Goal: Information Seeking & Learning: Compare options

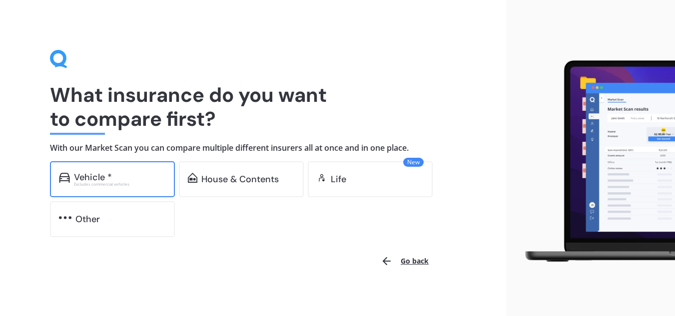
click at [144, 192] on div "Vehicle * Excludes commercial vehicles" at bounding box center [112, 179] width 125 height 36
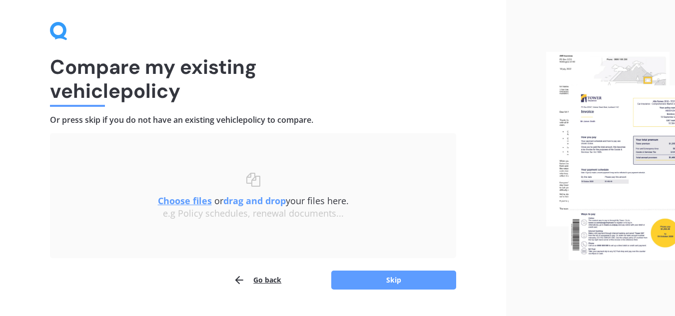
scroll to position [52, 0]
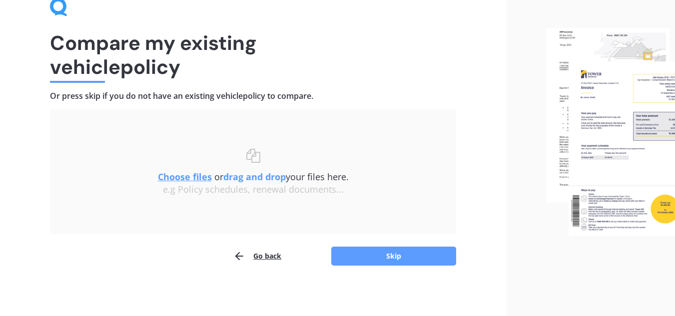
click at [193, 175] on u "Choose files" at bounding box center [185, 177] width 54 height 12
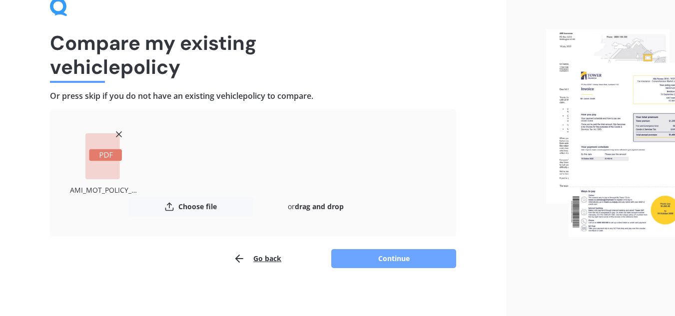
click at [411, 254] on button "Continue" at bounding box center [393, 258] width 125 height 19
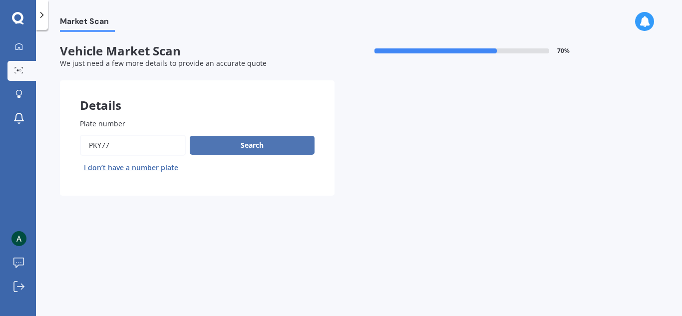
click at [242, 141] on button "Search" at bounding box center [252, 145] width 125 height 19
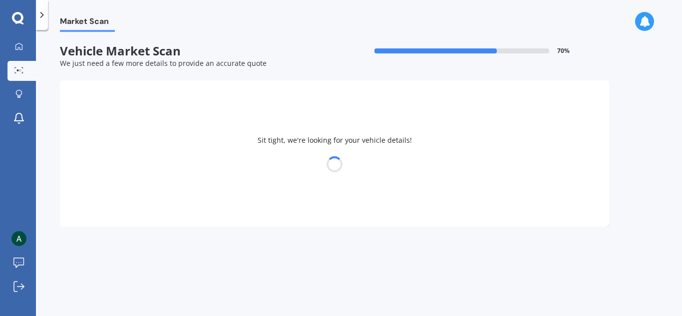
select select "FORD"
select select "RANGER"
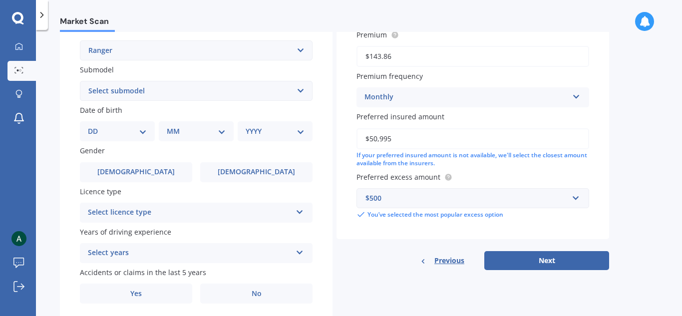
scroll to position [272, 0]
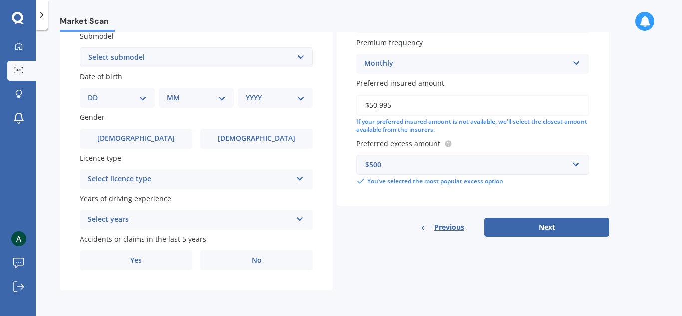
click at [150, 56] on select "Select submodel 4X2 3.2 Litre Turbo Diesel 4X2 XL 2.2 Litre Turbo Diesel 4X2 XL…" at bounding box center [196, 57] width 233 height 20
click at [65, 267] on div "Plate number Search I don’t have a number plate Year [DATE] Make Select make AC…" at bounding box center [196, 59] width 273 height 464
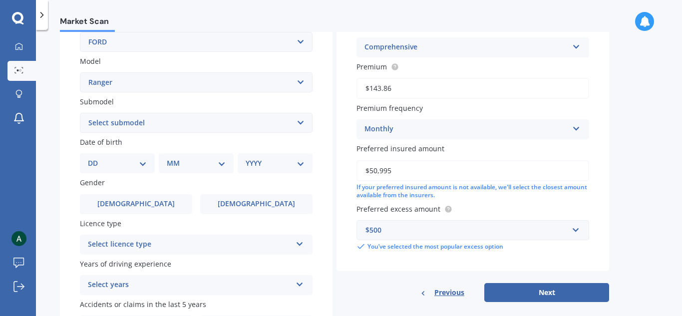
scroll to position [222, 0]
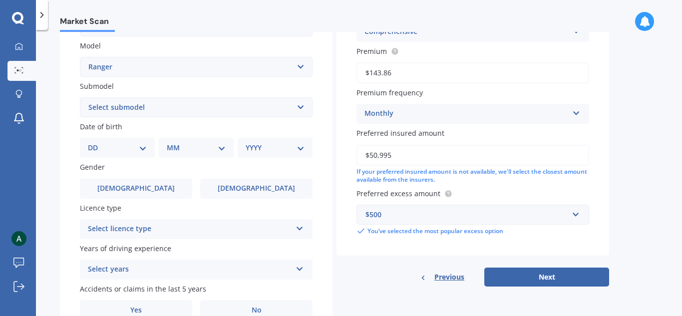
click at [144, 151] on select "DD 01 02 03 04 05 06 07 08 09 10 11 12 13 14 15 16 17 18 19 20 21 22 23 24 25 2…" at bounding box center [117, 147] width 59 height 11
select select "07"
click at [96, 142] on select "DD 01 02 03 04 05 06 07 08 09 10 11 12 13 14 15 16 17 18 19 20 21 22 23 24 25 2…" at bounding box center [117, 147] width 59 height 11
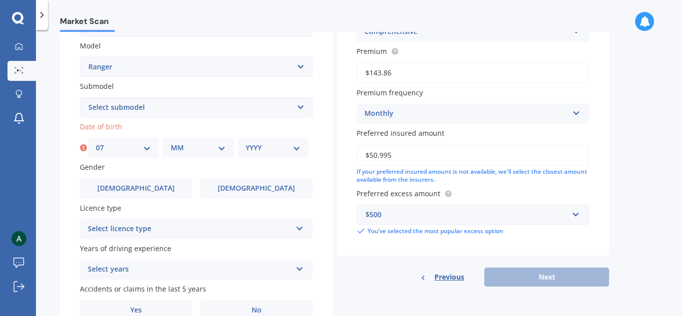
click at [191, 143] on select "MM 01 02 03 04 05 06 07 08 09 10 11 12" at bounding box center [198, 147] width 55 height 11
select select "05"
click at [171, 142] on select "MM 01 02 03 04 05 06 07 08 09 10 11 12" at bounding box center [198, 147] width 55 height 11
click at [279, 143] on select "YYYY 2025 2024 2023 2022 2021 2020 2019 2018 2017 2016 2015 2014 2013 2012 2011…" at bounding box center [273, 147] width 55 height 11
select select "1989"
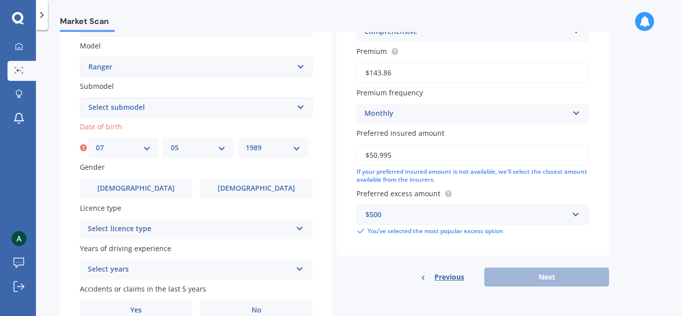
click at [246, 142] on select "YYYY 2025 2024 2023 2022 2021 2020 2019 2018 2017 2016 2015 2014 2013 2012 2011…" at bounding box center [273, 147] width 55 height 11
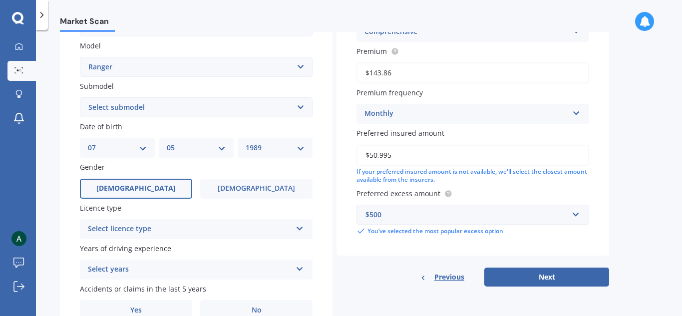
click at [161, 186] on label "[DEMOGRAPHIC_DATA]" at bounding box center [136, 189] width 112 height 20
click at [0, 0] on input "[DEMOGRAPHIC_DATA]" at bounding box center [0, 0] width 0 height 0
click at [143, 224] on div "Select licence type" at bounding box center [190, 229] width 204 height 12
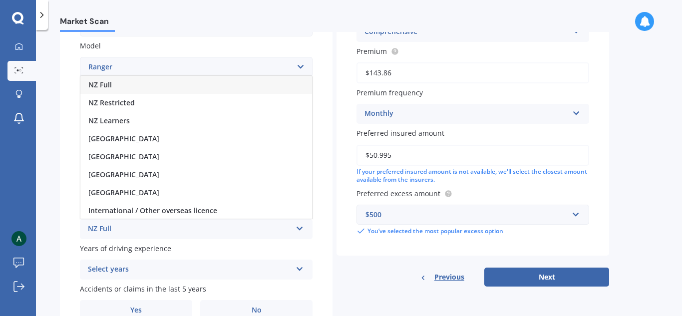
click at [131, 86] on div "NZ Full" at bounding box center [196, 85] width 232 height 18
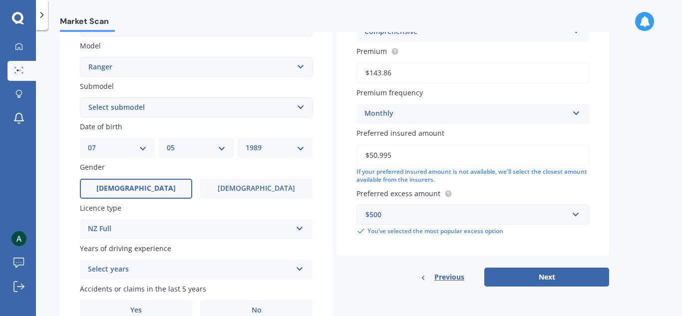
scroll to position [272, 0]
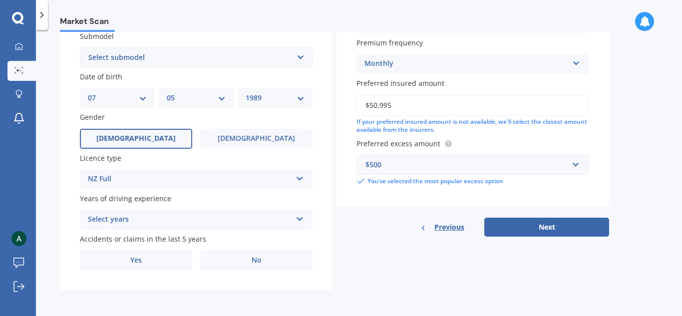
click at [157, 215] on div "Select years" at bounding box center [190, 220] width 204 height 12
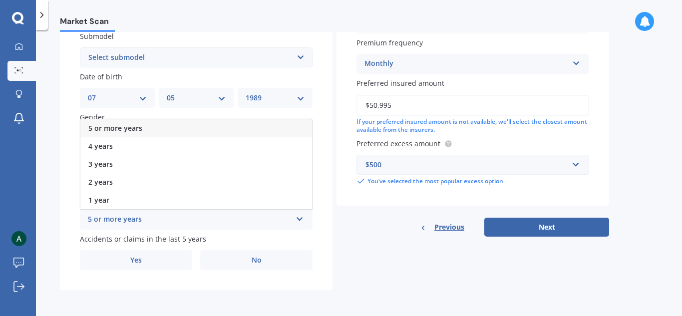
click at [147, 132] on div "5 or more years" at bounding box center [196, 128] width 232 height 18
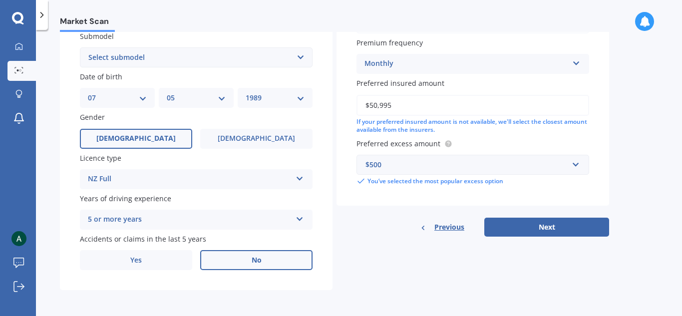
click at [245, 254] on label "No" at bounding box center [256, 260] width 112 height 20
click at [0, 0] on input "No" at bounding box center [0, 0] width 0 height 0
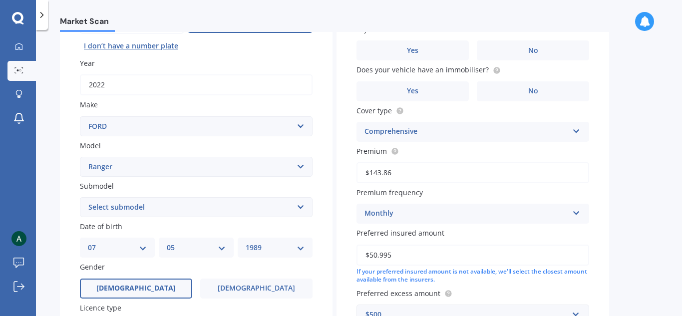
scroll to position [22, 0]
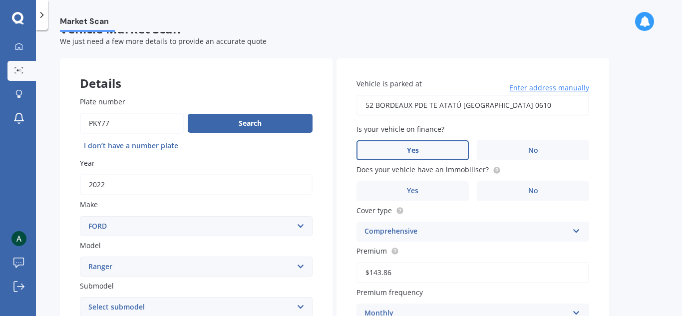
click at [434, 149] on label "Yes" at bounding box center [413, 150] width 112 height 20
click at [0, 0] on input "Yes" at bounding box center [0, 0] width 0 height 0
click at [418, 185] on label "Yes" at bounding box center [413, 191] width 112 height 20
click at [0, 0] on input "Yes" at bounding box center [0, 0] width 0 height 0
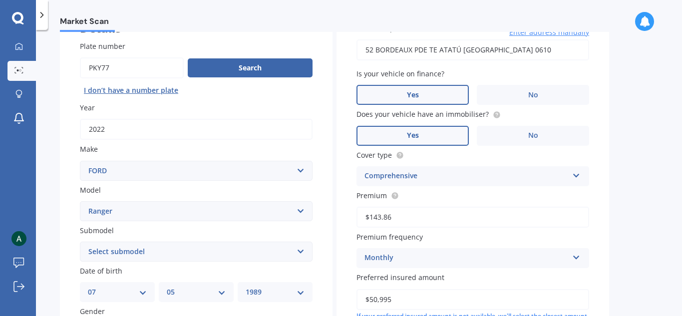
scroll to position [172, 0]
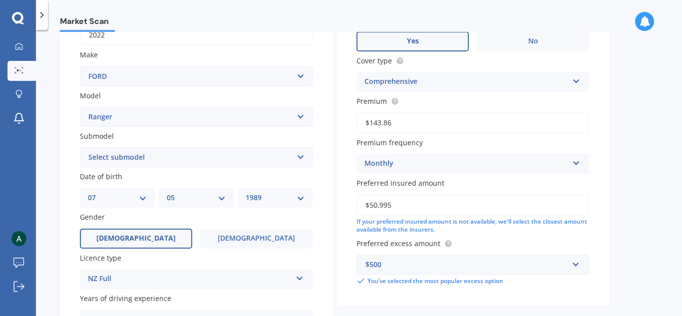
click at [496, 80] on div "Comprehensive" at bounding box center [467, 82] width 204 height 12
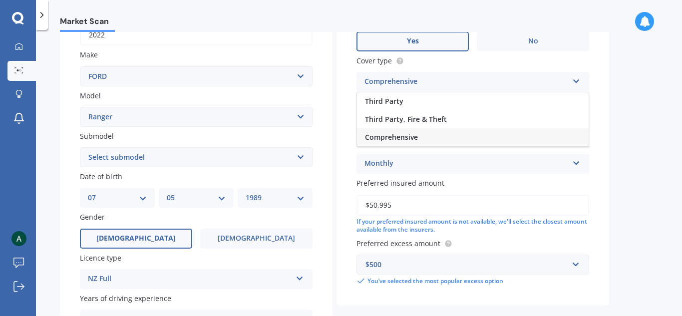
click at [477, 133] on div "Comprehensive" at bounding box center [473, 137] width 232 height 18
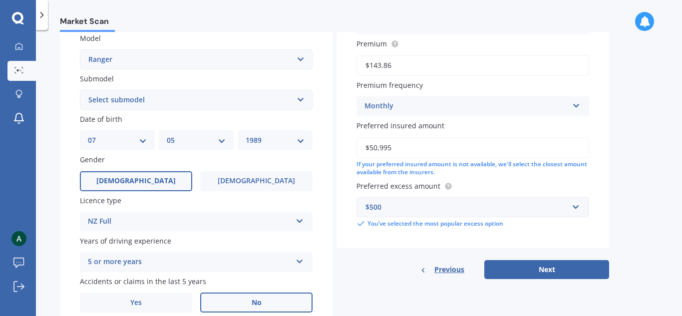
scroll to position [272, 0]
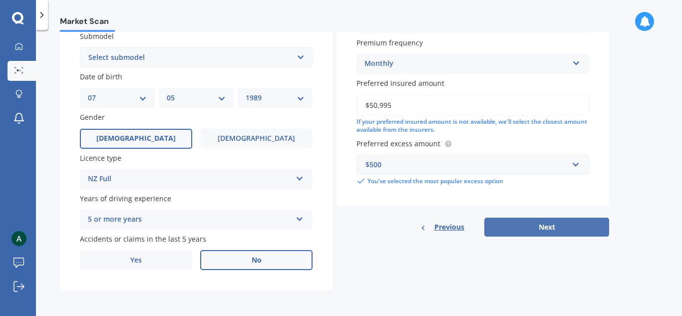
click at [565, 223] on button "Next" at bounding box center [546, 227] width 125 height 19
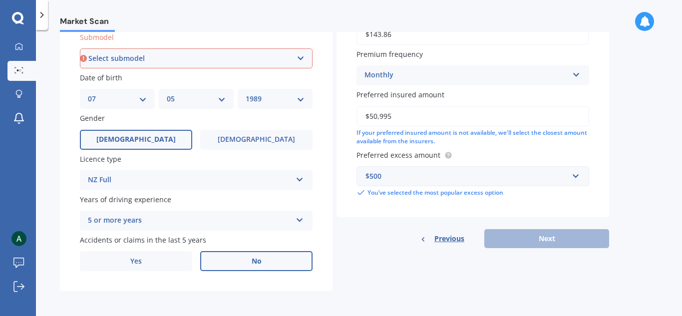
scroll to position [121, 0]
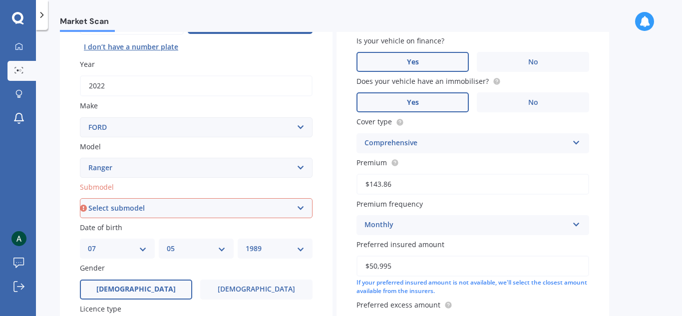
click at [232, 202] on select "Select submodel 4X2 3.2 Litre Turbo Diesel 4X2 XL 2.2 Litre Turbo Diesel 4X2 XL…" at bounding box center [196, 208] width 233 height 20
select select "XLT DOUBLE CAB W/SA 2.0L"
click at [80, 198] on select "Select submodel 4X2 3.2 Litre Turbo Diesel 4X2 XL 2.2 Litre Turbo Diesel 4X2 XL…" at bounding box center [196, 208] width 233 height 20
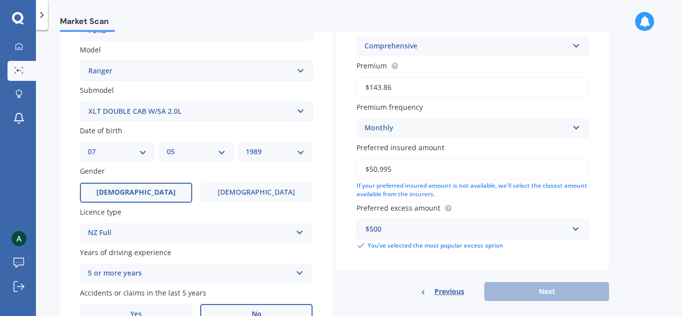
scroll to position [272, 0]
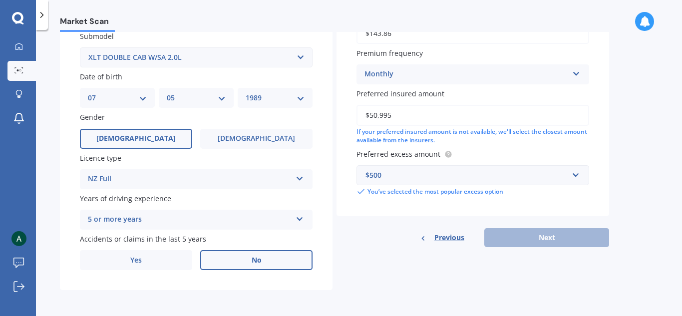
click at [382, 273] on div "Details Plate number Search I don’t have a number plate Year [DATE] Make Select…" at bounding box center [334, 50] width 549 height 482
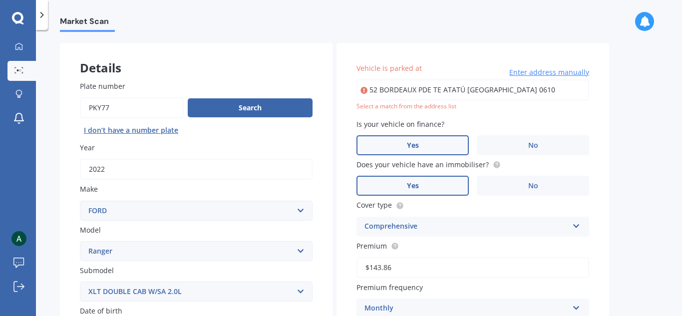
scroll to position [22, 0]
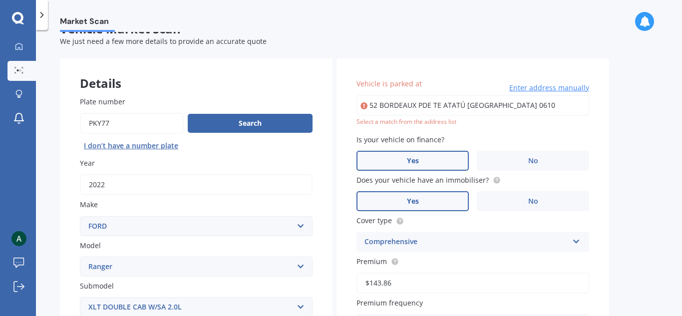
click at [569, 99] on input "52 BORDEAUX PDE TE ATATÚ [GEOGRAPHIC_DATA] 0610" at bounding box center [473, 105] width 233 height 21
drag, startPoint x: 566, startPoint y: 101, endPoint x: 305, endPoint y: 101, distance: 261.7
click at [305, 101] on div "Details Plate number Search I don’t have a number plate Year [DATE] Make Select…" at bounding box center [334, 299] width 549 height 482
type input "52 [GEOGRAPHIC_DATA]"
click at [561, 88] on span "Enter address manually" at bounding box center [549, 88] width 80 height 10
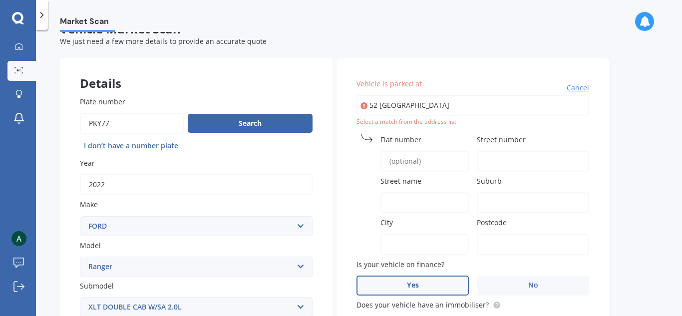
drag, startPoint x: 473, startPoint y: 101, endPoint x: 234, endPoint y: 102, distance: 239.2
click at [517, 164] on input "Street number" at bounding box center [533, 161] width 112 height 21
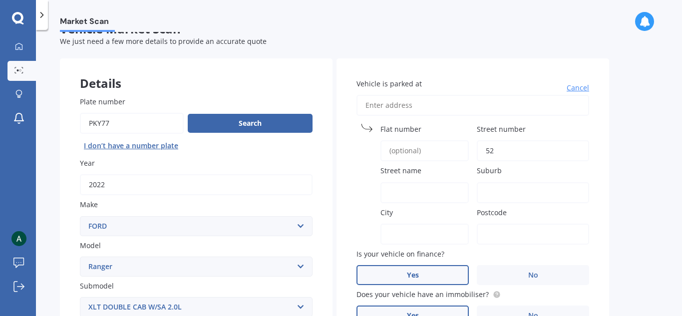
type input "52"
type input "Bordeaux Parade"
type input "Te Atatu South"
type input "[GEOGRAPHIC_DATA]"
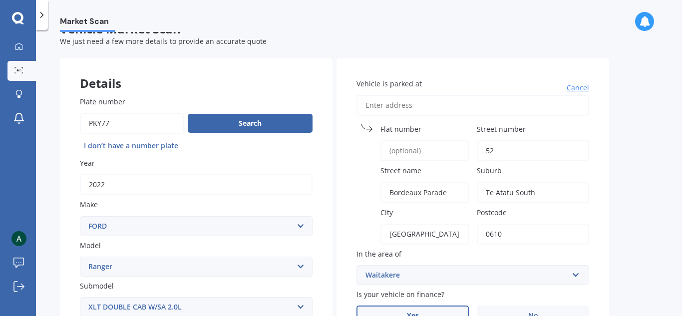
type input "0610"
click at [619, 216] on div "Market Scan Vehicle Market Scan 70 % We just need a few more details to provide…" at bounding box center [359, 175] width 646 height 286
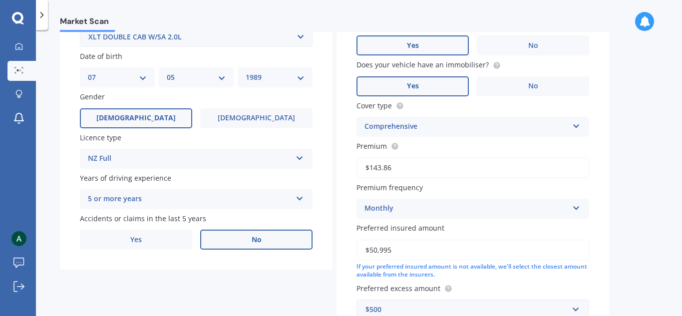
scroll to position [372, 0]
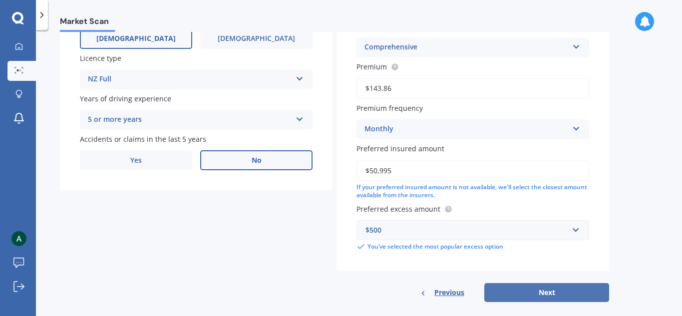
click at [559, 290] on button "Next" at bounding box center [546, 292] width 125 height 19
select select "07"
select select "05"
select select "1989"
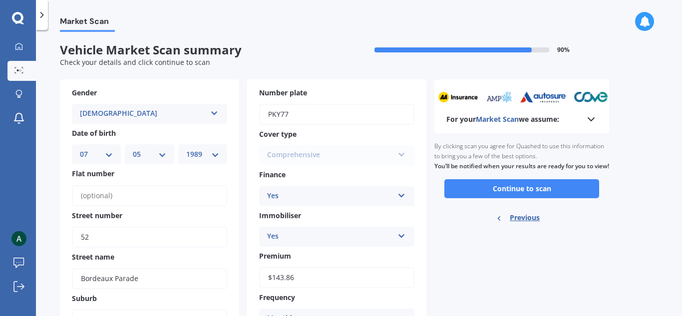
scroll to position [0, 0]
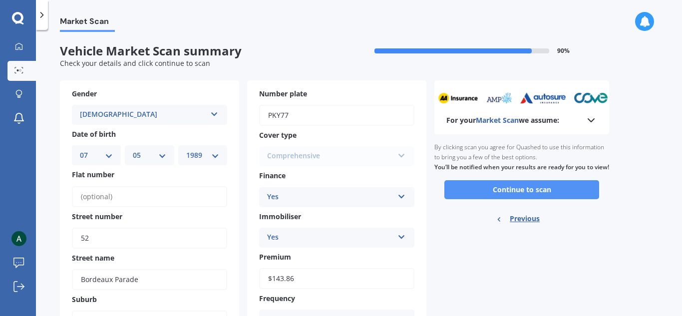
click at [557, 199] on button "Continue to scan" at bounding box center [522, 189] width 155 height 19
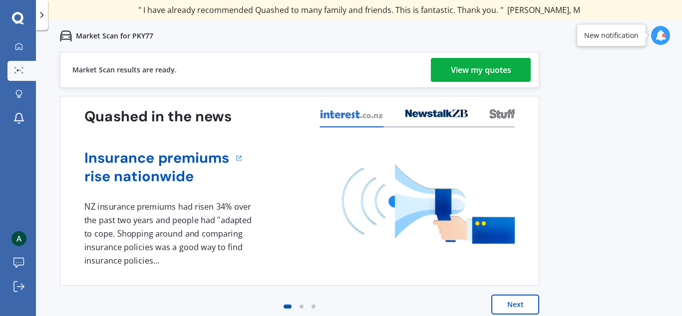
click at [480, 68] on div "View my quotes" at bounding box center [481, 70] width 60 height 24
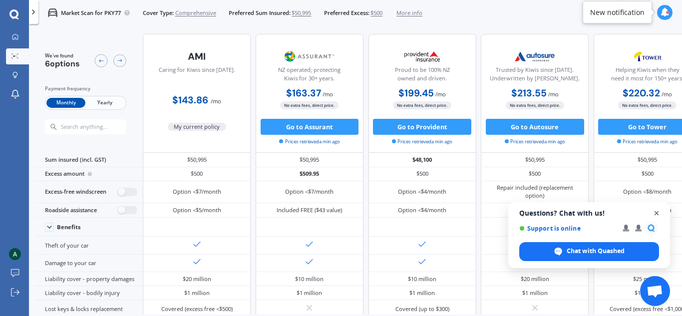
click at [658, 211] on span "Close chat" at bounding box center [657, 213] width 12 height 12
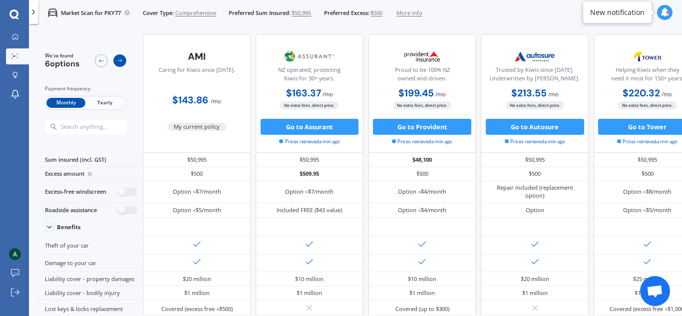
click at [118, 55] on div at bounding box center [119, 60] width 13 height 13
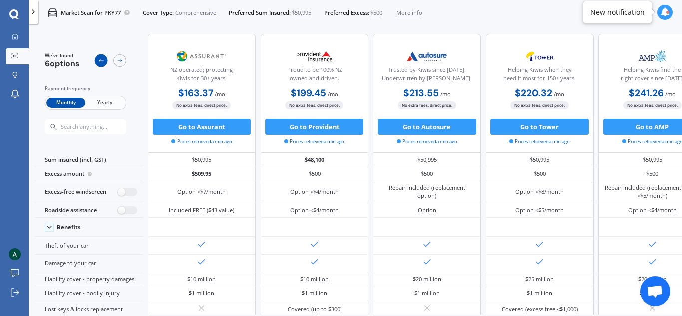
click at [99, 63] on icon at bounding box center [101, 60] width 6 height 6
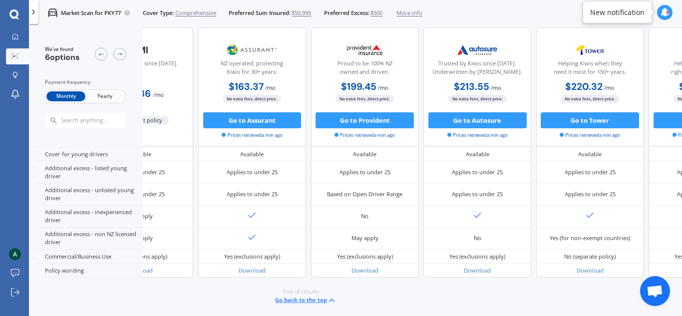
scroll to position [503, 0]
